Goal: Check status: Check status

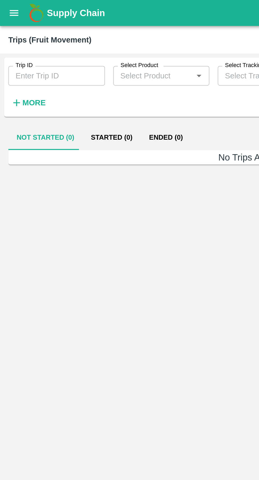
type input "88077"
click at [51, 73] on button "Started (1)" at bounding box center [57, 70] width 30 height 13
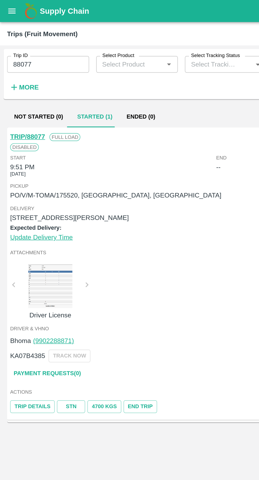
click at [18, 242] on link "Trip Details" at bounding box center [19, 244] width 27 height 8
click at [6, 3] on button "open drawer" at bounding box center [7, 7] width 12 height 12
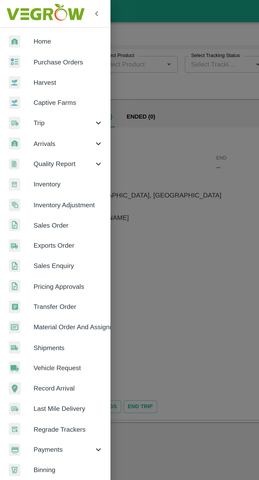
click at [25, 39] on span "Purchase Orders" at bounding box center [41, 37] width 42 height 6
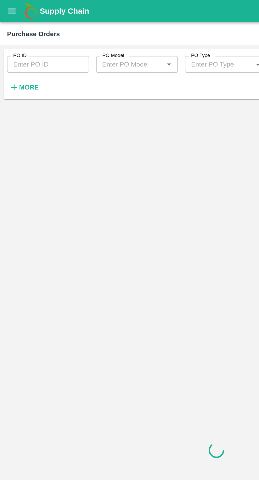
click at [21, 39] on input "PO ID" at bounding box center [28, 39] width 49 height 10
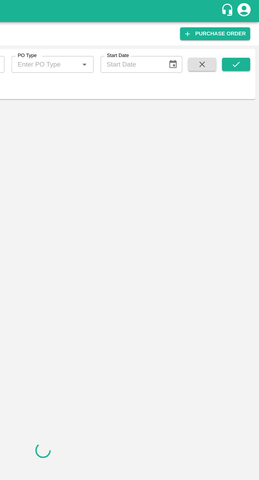
click at [245, 39] on icon "submit" at bounding box center [245, 38] width 4 height 3
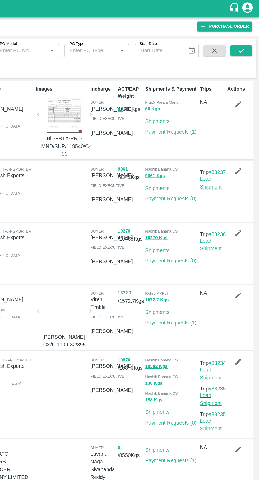
click at [246, 41] on icon "submit" at bounding box center [245, 39] width 6 height 6
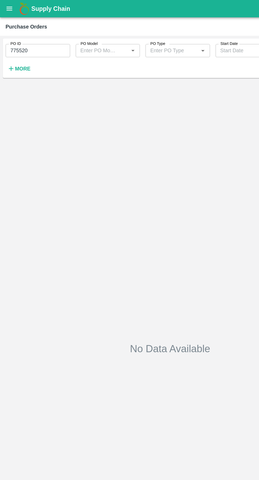
click at [34, 36] on input "775520" at bounding box center [28, 39] width 49 height 10
type input "7"
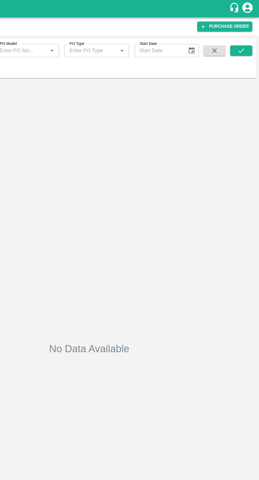
type input "175520"
click at [246, 37] on icon "submit" at bounding box center [245, 39] width 6 height 6
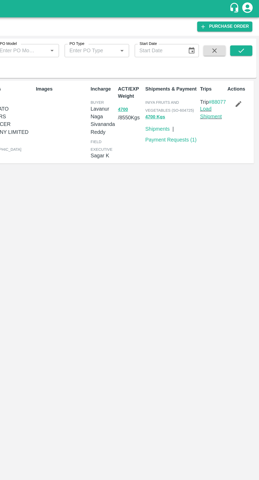
click at [224, 91] on link "Load Shipment" at bounding box center [222, 86] width 17 height 10
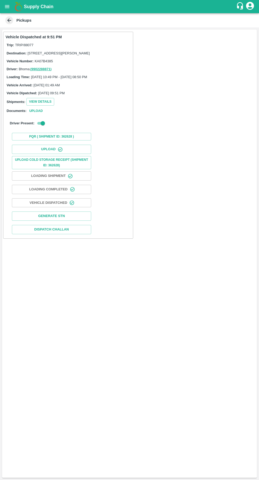
click at [45, 154] on button "Upload" at bounding box center [51, 149] width 79 height 9
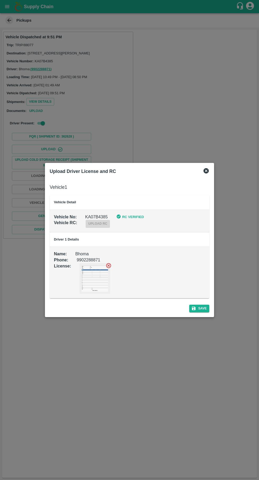
click at [208, 171] on icon at bounding box center [205, 170] width 5 height 5
